Goal: Information Seeking & Learning: Learn about a topic

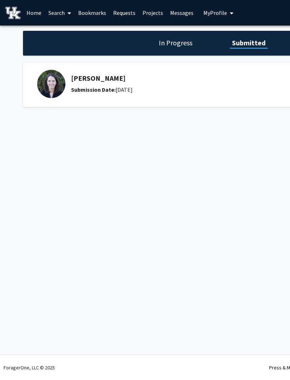
click at [59, 9] on link "Search" at bounding box center [60, 12] width 30 height 25
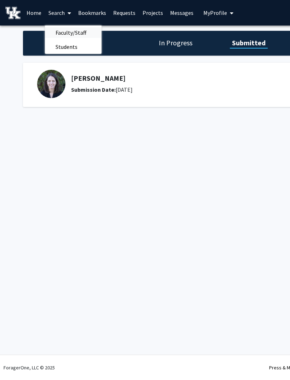
click at [64, 32] on span "Faculty/Staff" at bounding box center [71, 33] width 52 height 14
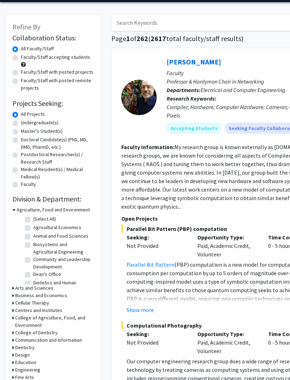
scroll to position [25, 0]
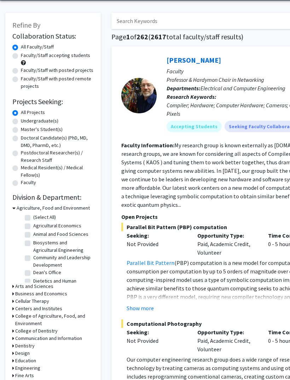
click at [21, 114] on label "All Projects" at bounding box center [33, 112] width 24 height 7
click at [21, 113] on input "All Projects" at bounding box center [23, 111] width 5 height 5
click at [21, 119] on label "Undergraduate(s)" at bounding box center [40, 120] width 38 height 7
click at [21, 119] on input "Undergraduate(s)" at bounding box center [23, 119] width 5 height 5
radio input "true"
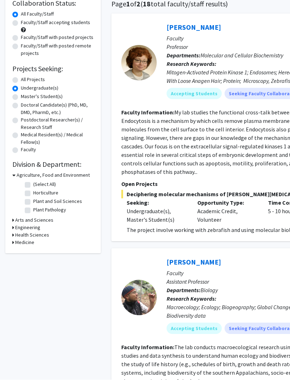
click at [13, 218] on icon at bounding box center [13, 220] width 2 height 7
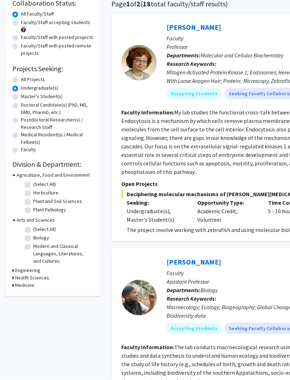
scroll to position [58, 0]
click at [33, 237] on label "Biology" at bounding box center [41, 237] width 16 height 7
click at [33, 237] on input "Biology" at bounding box center [35, 236] width 5 height 5
checkbox input "true"
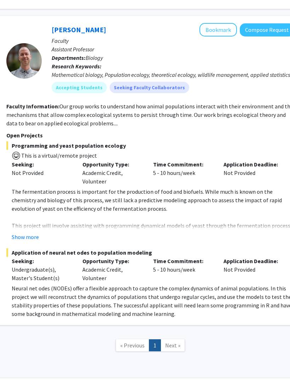
scroll to position [619, 115]
click at [173, 342] on span "Next »" at bounding box center [172, 345] width 15 height 7
click at [171, 347] on span "Next »" at bounding box center [172, 345] width 15 height 7
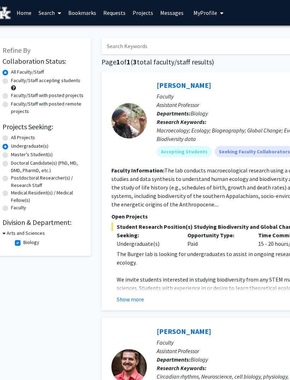
scroll to position [0, 0]
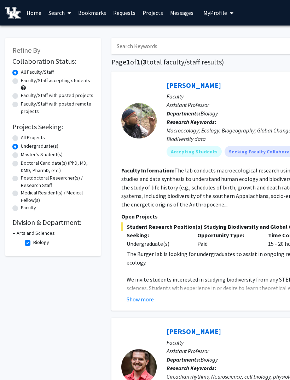
click at [19, 230] on h3 "Arts and Sciences" at bounding box center [36, 233] width 38 height 7
click at [20, 231] on h3 "Arts and Sciences" at bounding box center [34, 233] width 38 height 7
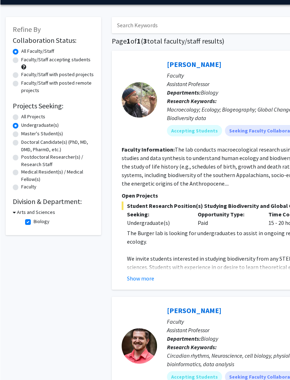
scroll to position [23, 0]
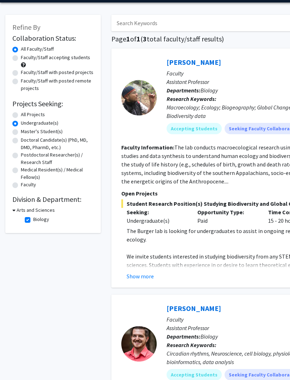
click at [33, 222] on label "Biology" at bounding box center [41, 219] width 16 height 7
click at [33, 221] on input "Biology" at bounding box center [35, 218] width 5 height 5
checkbox input "false"
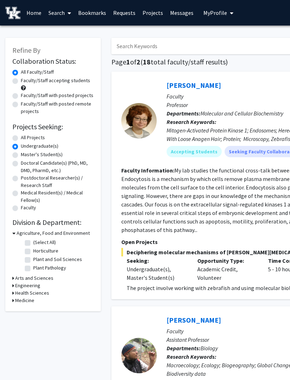
click at [17, 275] on h3 "Arts and Sciences" at bounding box center [34, 278] width 38 height 7
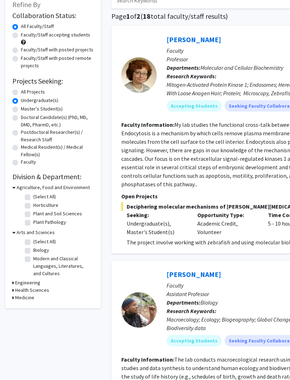
scroll to position [46, 0]
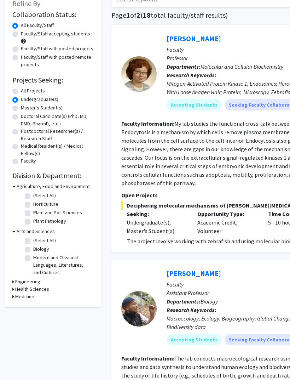
click at [14, 288] on icon at bounding box center [13, 289] width 2 height 7
click at [9, 308] on div "Refine By Collaboration Status: Collaboration Status All Faculty/Staff Collabor…" at bounding box center [53, 155] width 96 height 328
click at [15, 307] on h3 "Medicine" at bounding box center [24, 308] width 19 height 7
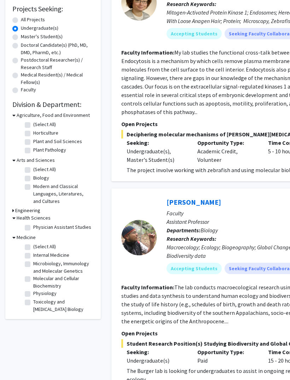
scroll to position [119, 0]
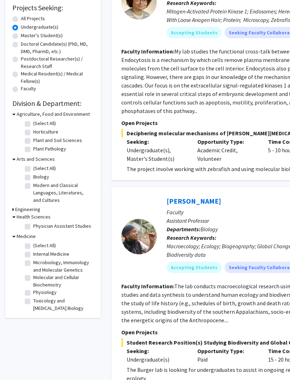
click at [33, 260] on label "Microbiology, Immunology and Molecular Genetics" at bounding box center [62, 266] width 59 height 15
click at [33, 260] on input "Microbiology, Immunology and Molecular Genetics" at bounding box center [35, 261] width 5 height 5
checkbox input "true"
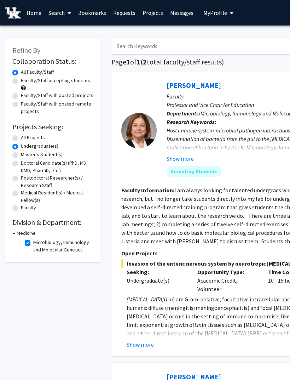
click at [265, 218] on fg-read-more "I am always looking for talented undergrads who are interested in conducting in…" at bounding box center [266, 216] width 288 height 58
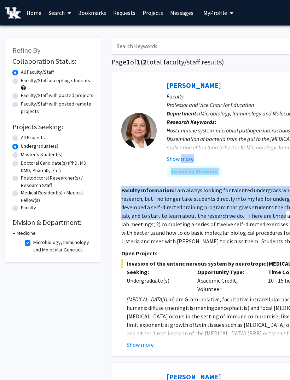
click at [253, 149] on div "Host immune system-microbial pathogen interactions Foodborne bacterial infectio…" at bounding box center [288, 143] width 243 height 34
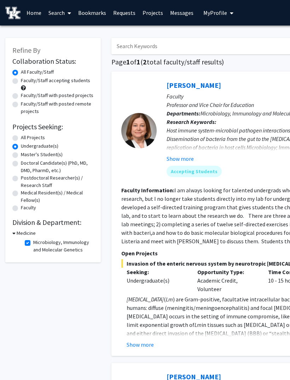
click at [134, 100] on div at bounding box center [139, 131] width 35 height 104
